Goal: Find specific page/section: Locate a particular part of the current website

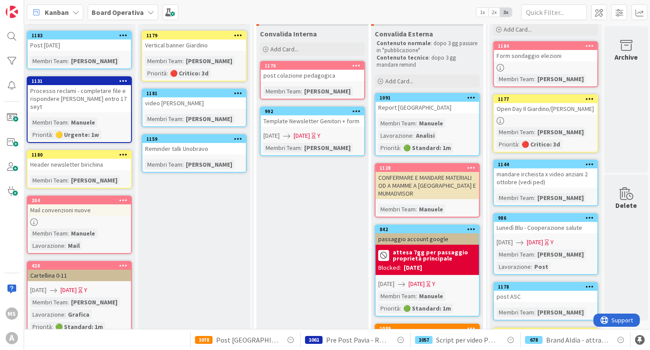
scroll to position [44, 126]
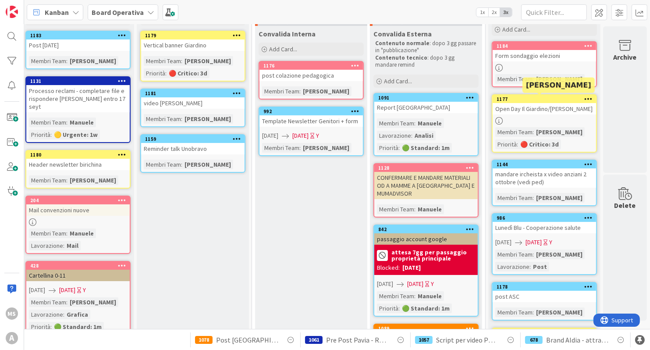
click at [526, 100] on div "1177" at bounding box center [545, 99] width 99 height 6
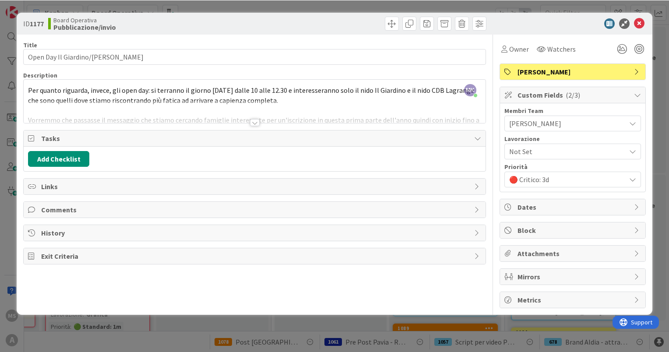
scroll to position [44, 107]
click at [640, 25] on icon at bounding box center [639, 23] width 11 height 11
